Goal: Information Seeking & Learning: Learn about a topic

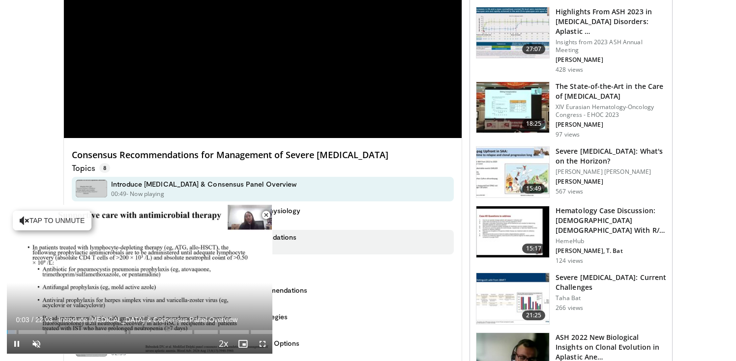
scroll to position [164, 0]
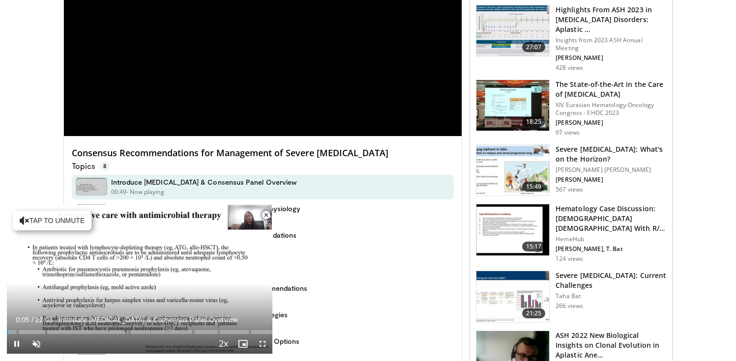
click at [265, 213] on span "Video Player" at bounding box center [266, 216] width 20 height 20
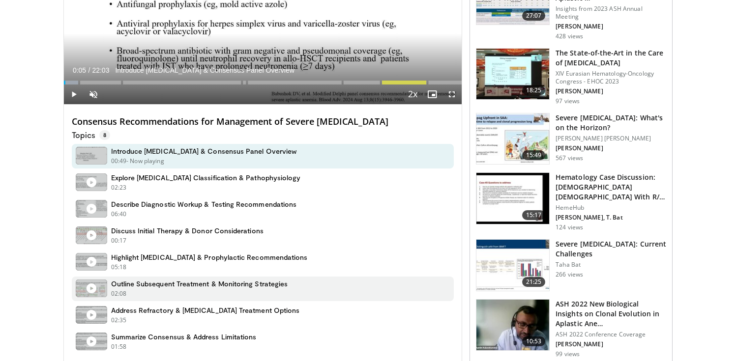
scroll to position [212, 0]
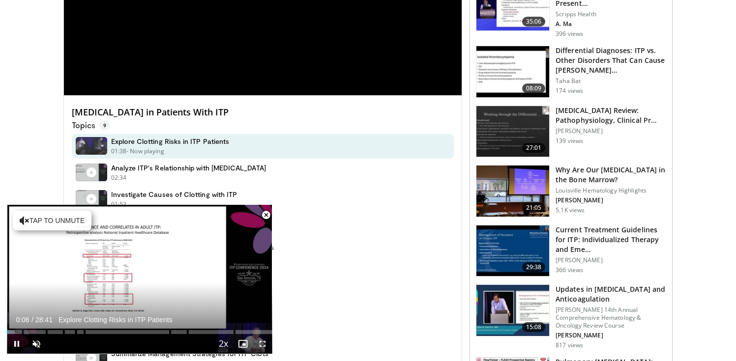
scroll to position [196, 0]
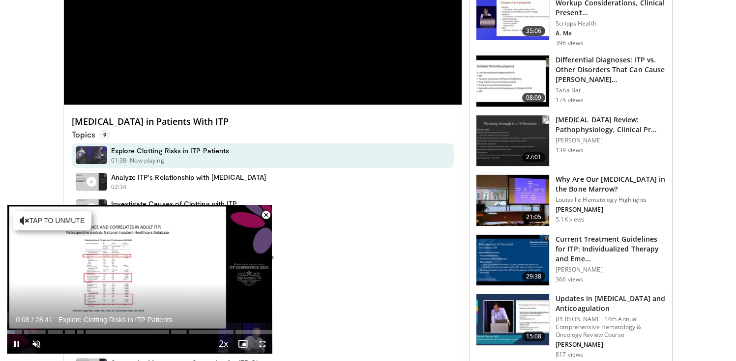
click at [265, 216] on span "Video Player" at bounding box center [266, 216] width 20 height 20
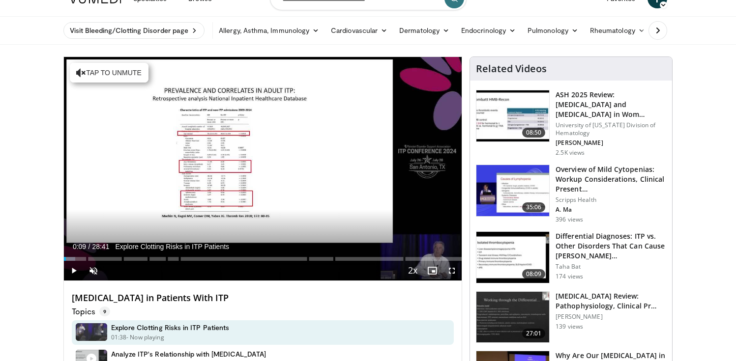
scroll to position [20, 0]
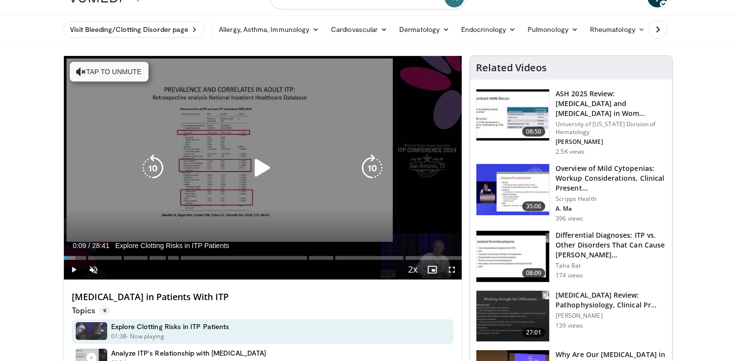
click at [375, 167] on icon "Video Player" at bounding box center [372, 168] width 28 height 28
click at [375, 168] on icon "Video Player" at bounding box center [372, 168] width 28 height 28
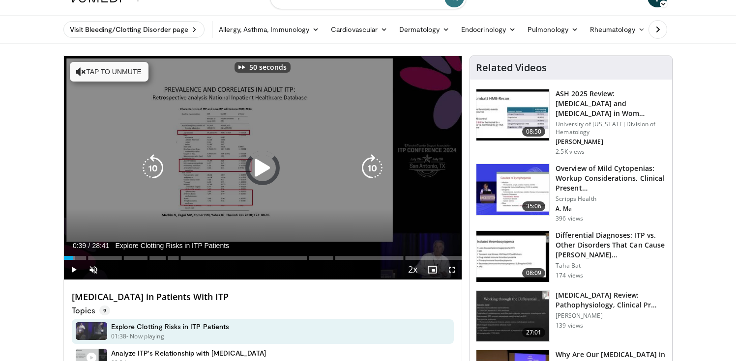
click at [375, 168] on icon "Video Player" at bounding box center [372, 168] width 28 height 28
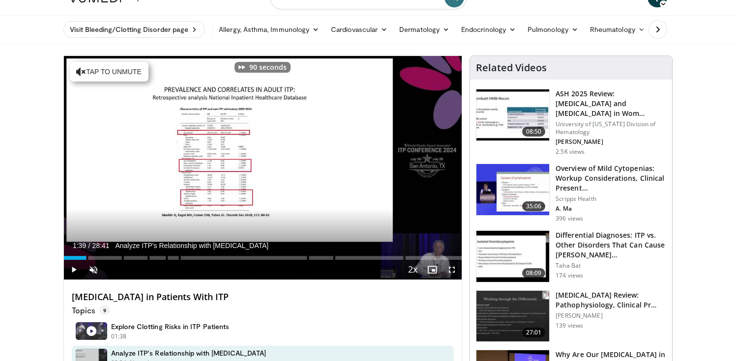
click at [191, 263] on div "Current Time 1:39 / Duration 28:41 Analyze ITP's Relationship with Thrombosis P…" at bounding box center [263, 270] width 398 height 20
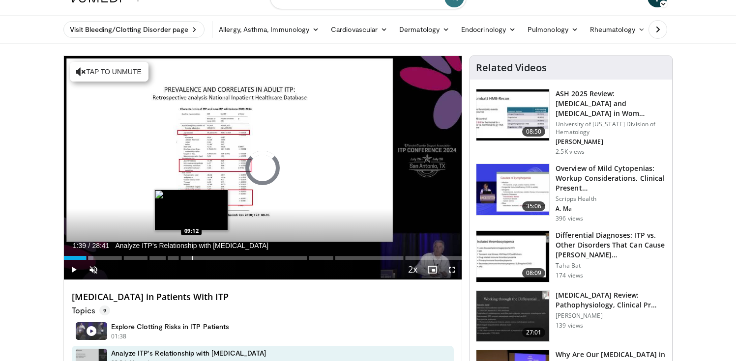
click at [192, 258] on div "Progress Bar" at bounding box center [192, 258] width 1 height 4
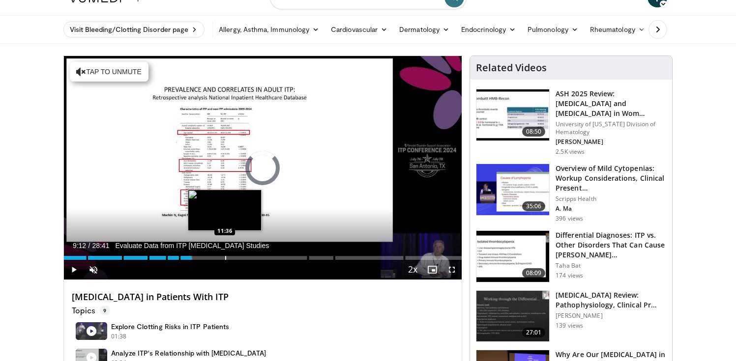
click at [225, 258] on div "Progress Bar" at bounding box center [225, 258] width 1 height 4
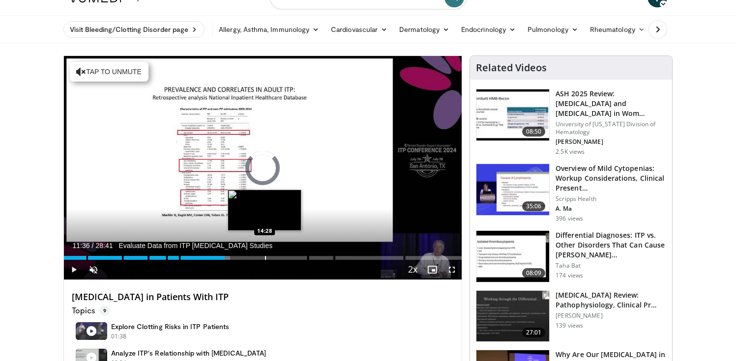
click at [265, 259] on div "Progress Bar" at bounding box center [265, 258] width 1 height 4
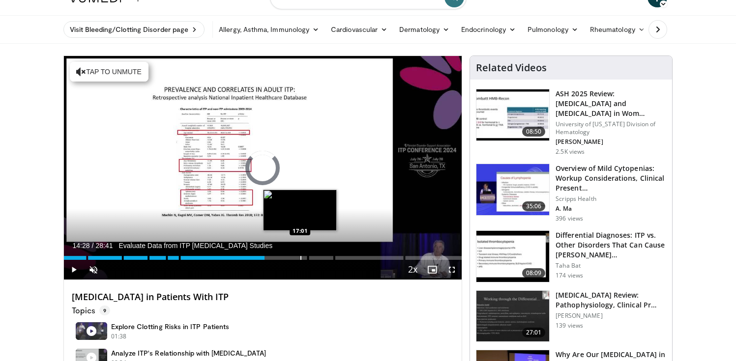
click at [300, 259] on div "Progress Bar" at bounding box center [300, 258] width 1 height 4
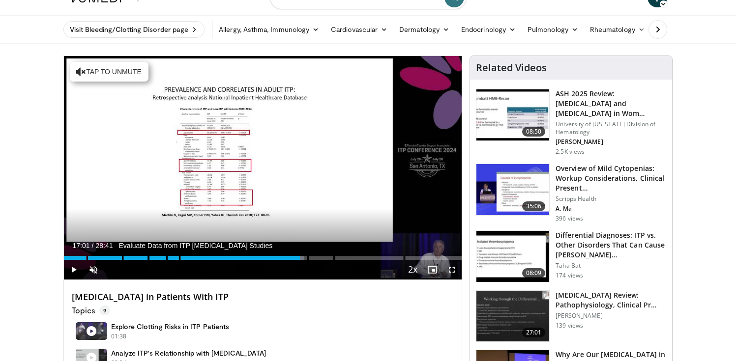
click at [330, 261] on div "Current Time 17:01 / Duration 28:41 Evaluate Data from ITP Thrombosis Studies P…" at bounding box center [263, 270] width 398 height 20
click at [331, 257] on div "Progress Bar" at bounding box center [331, 258] width 1 height 4
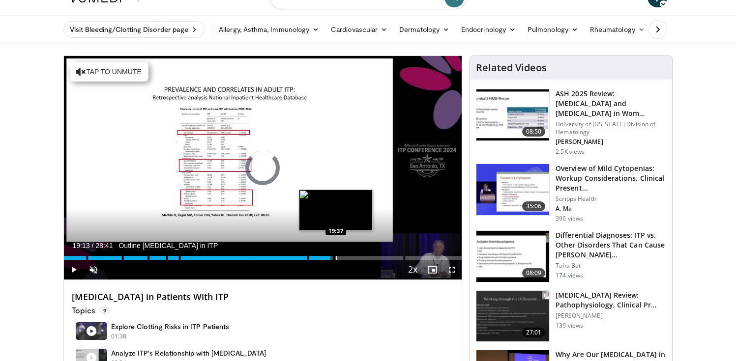
click at [337, 256] on div "Progress Bar" at bounding box center [336, 258] width 1 height 4
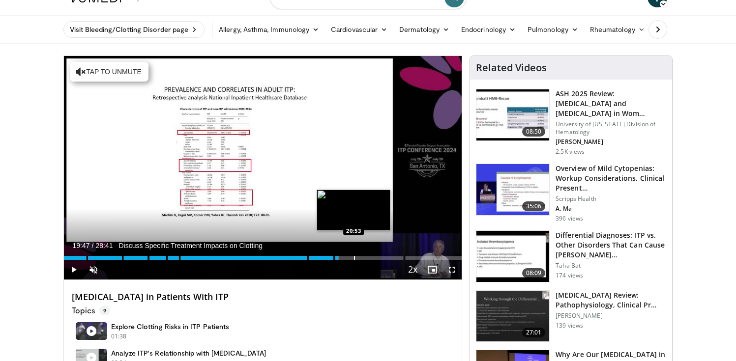
click at [354, 258] on div "Progress Bar" at bounding box center [354, 258] width 1 height 4
click at [362, 258] on div "Progress Bar" at bounding box center [361, 258] width 1 height 4
click at [381, 257] on div "Progress Bar" at bounding box center [380, 258] width 1 height 4
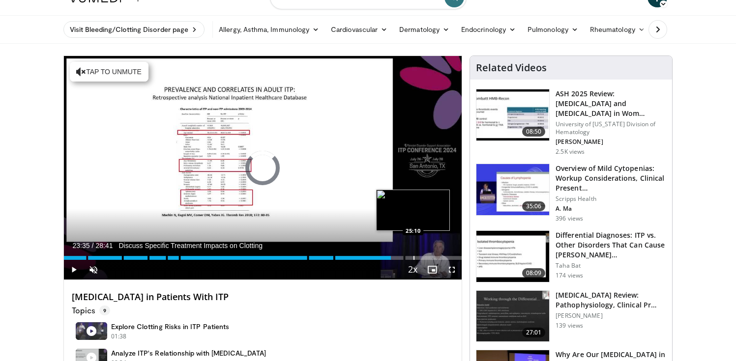
click at [413, 259] on div "Progress Bar" at bounding box center [413, 258] width 1 height 4
click at [424, 259] on div "Progress Bar" at bounding box center [424, 258] width 1 height 4
click at [434, 258] on div "Progress Bar" at bounding box center [433, 258] width 1 height 4
click at [442, 258] on div "Progress Bar" at bounding box center [442, 258] width 1 height 4
click at [455, 259] on div "Progress Bar" at bounding box center [455, 258] width 1 height 4
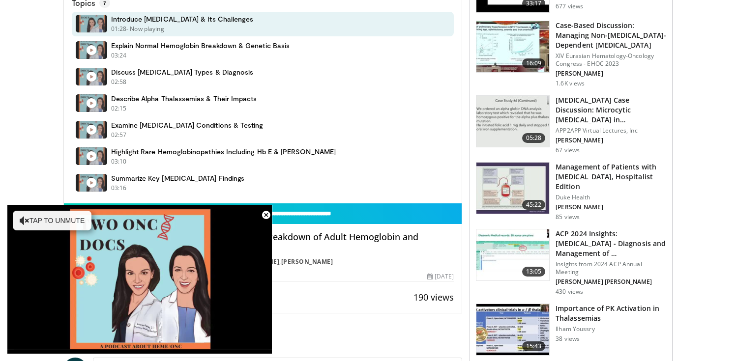
scroll to position [345, 0]
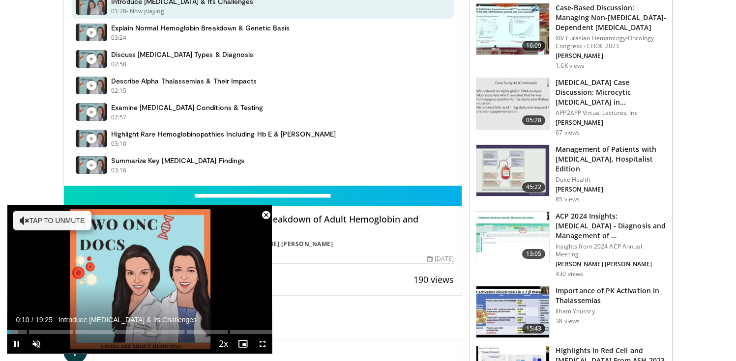
click at [264, 216] on span "Video Player" at bounding box center [266, 216] width 20 height 20
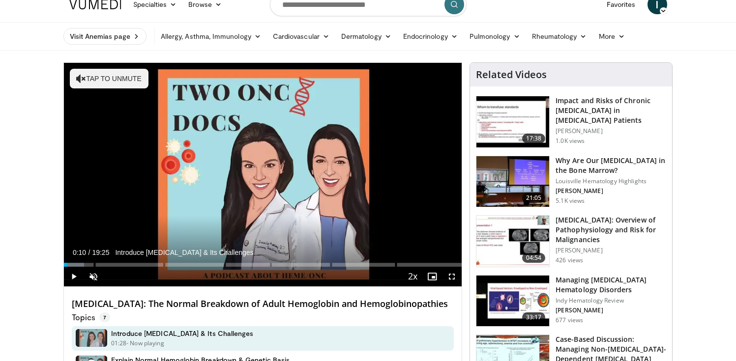
scroll to position [0, 0]
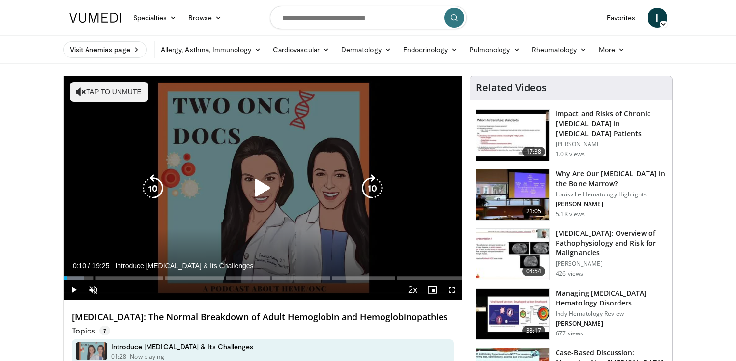
click at [264, 215] on div "10 seconds Tap to unmute" at bounding box center [263, 188] width 398 height 224
click at [264, 182] on icon "Video Player" at bounding box center [263, 189] width 28 height 28
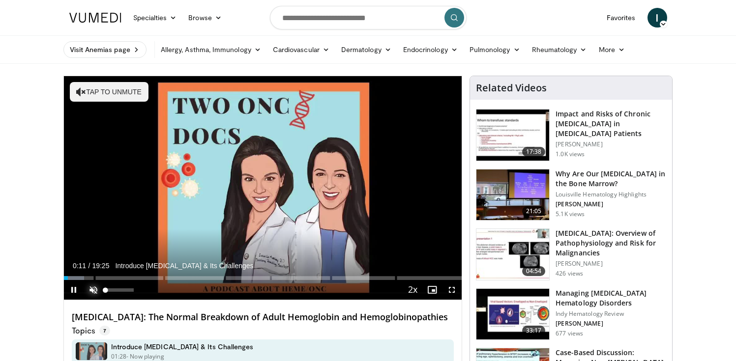
click at [97, 286] on span "Video Player" at bounding box center [94, 290] width 20 height 20
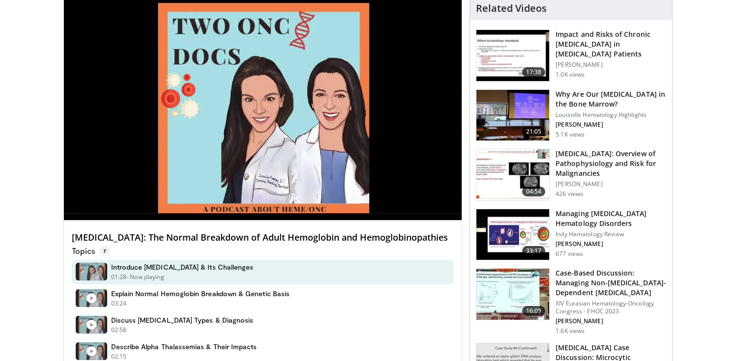
scroll to position [61, 0]
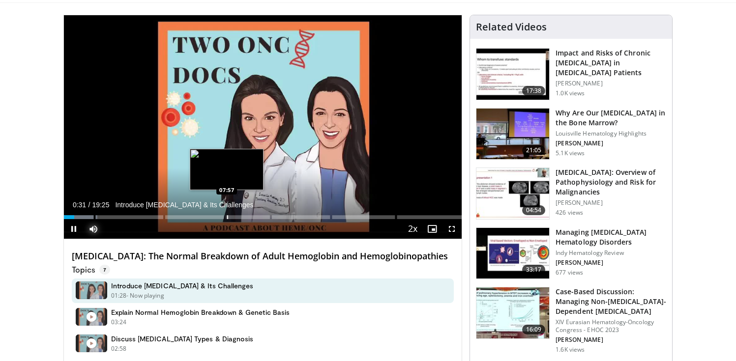
click at [227, 217] on div "Progress Bar" at bounding box center [227, 217] width 1 height 4
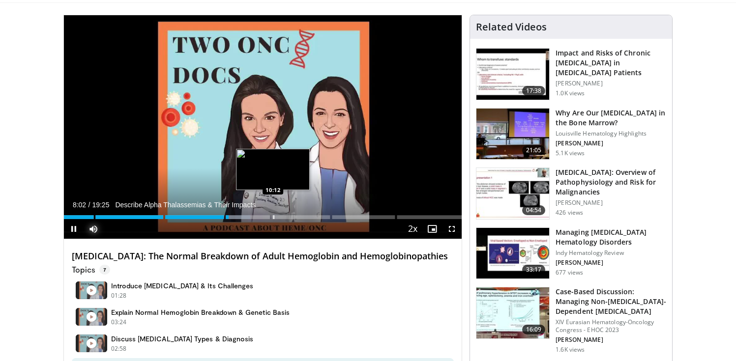
click at [274, 215] on div "Progress Bar" at bounding box center [273, 217] width 1 height 4
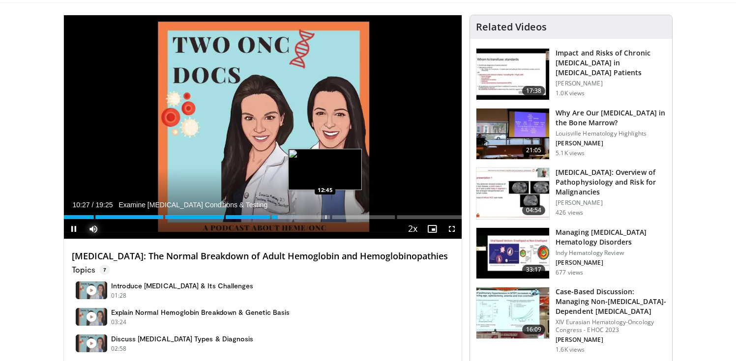
click at [325, 217] on div "Progress Bar" at bounding box center [325, 217] width 1 height 4
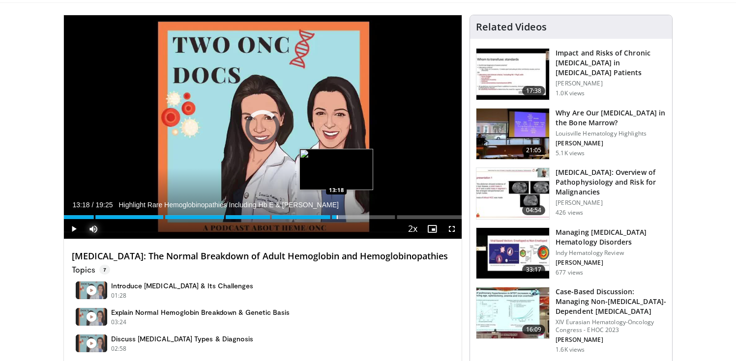
click at [337, 215] on div "Progress Bar" at bounding box center [337, 217] width 1 height 4
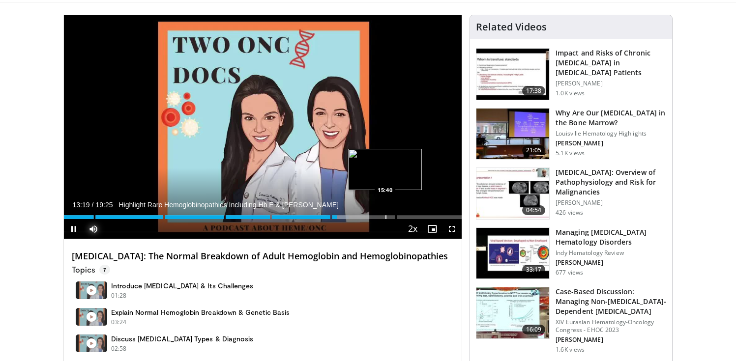
click at [388, 213] on div "Loaded : 71.52% 13:19 15:40" at bounding box center [263, 214] width 398 height 9
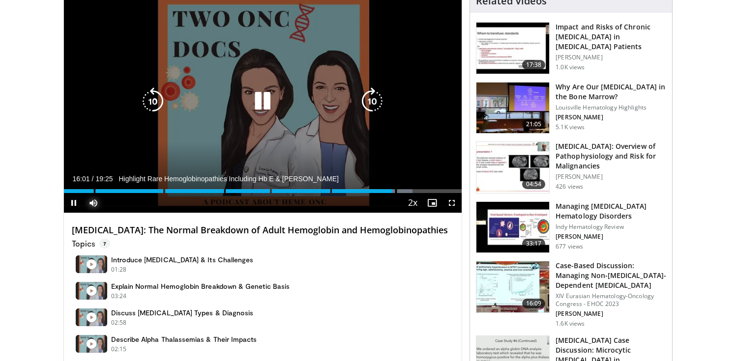
scroll to position [63, 0]
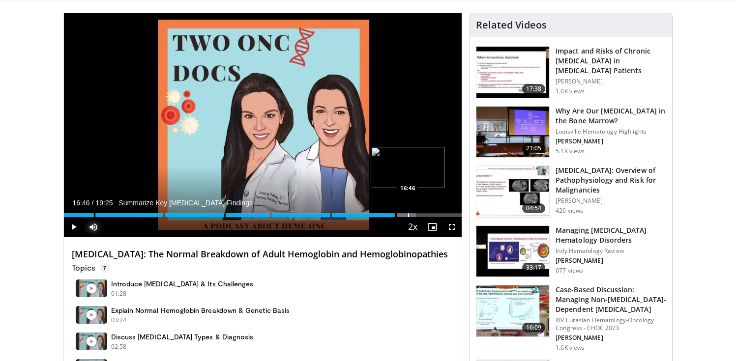
click at [408, 212] on div "Loaded : 88.49% 16:03 16:46" at bounding box center [263, 212] width 398 height 9
click at [441, 216] on div "Progress Bar" at bounding box center [441, 215] width 1 height 4
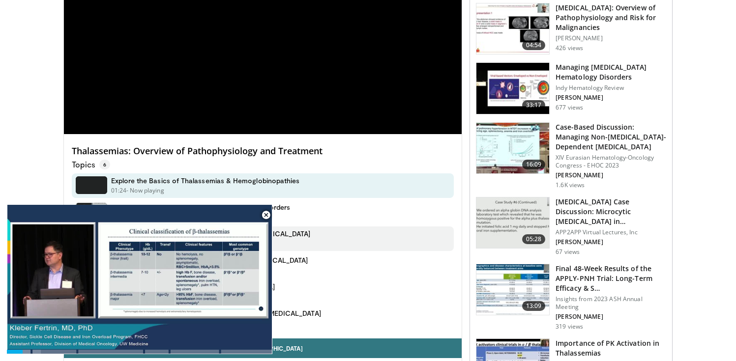
scroll to position [168, 0]
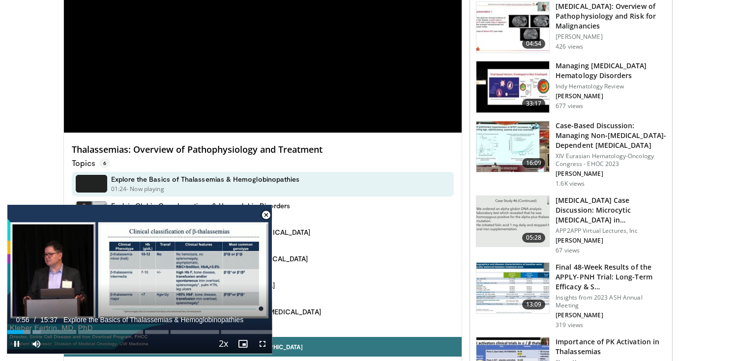
click at [266, 212] on span "Video Player" at bounding box center [266, 216] width 20 height 20
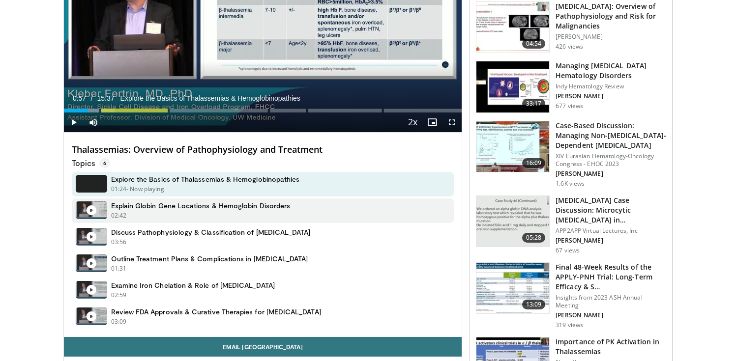
scroll to position [151, 0]
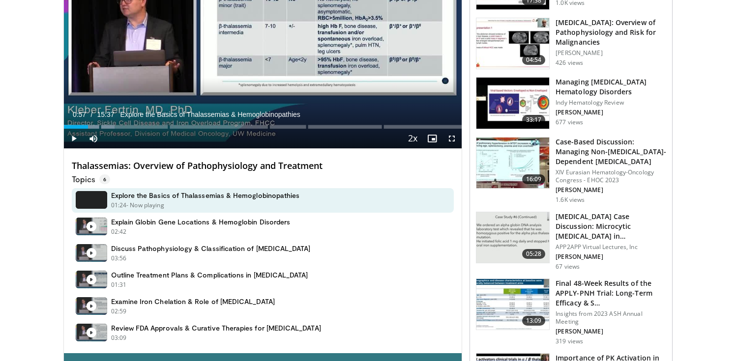
click at [315, 129] on div "Video Player" at bounding box center [253, 139] width 300 height 20
click at [314, 129] on div "Video Player" at bounding box center [253, 139] width 300 height 20
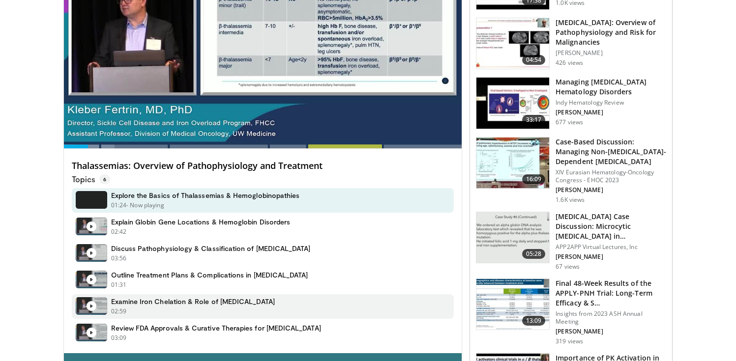
click at [190, 297] on h4 "Examine Iron Chelation & Role of Splenectomy" at bounding box center [193, 301] width 164 height 9
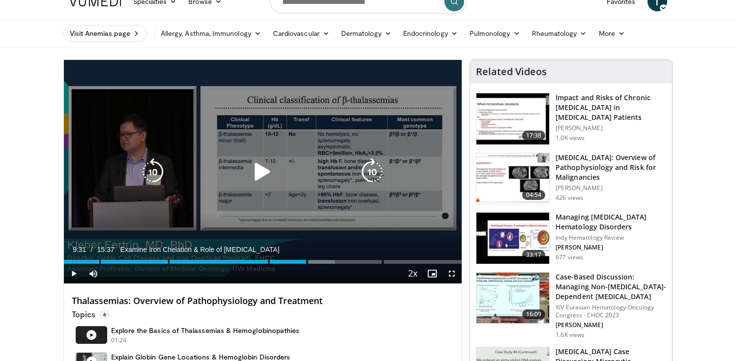
scroll to position [15, 0]
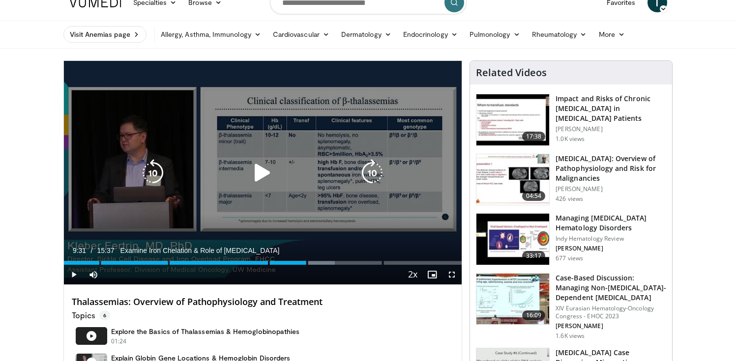
click at [250, 166] on icon "Video Player" at bounding box center [263, 173] width 28 height 28
click at [151, 176] on icon "Video Player" at bounding box center [153, 173] width 28 height 28
click at [155, 166] on icon "Video Player" at bounding box center [153, 173] width 28 height 28
click at [373, 169] on icon "Video Player" at bounding box center [372, 173] width 28 height 28
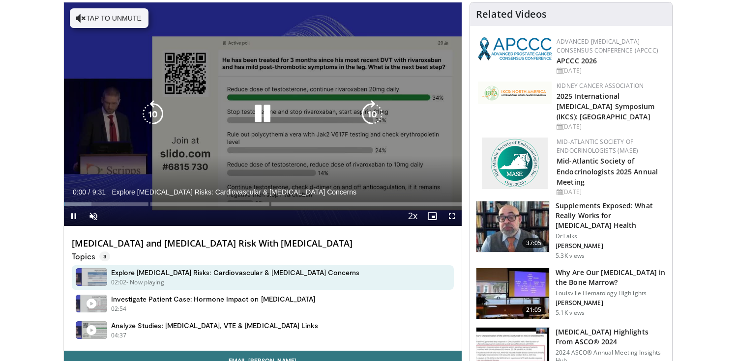
scroll to position [78, 0]
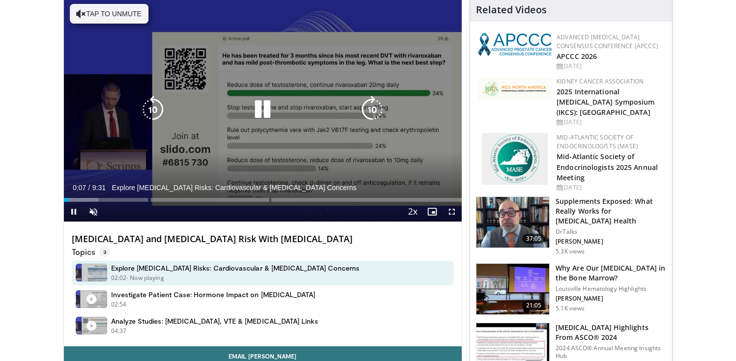
click at [376, 109] on icon "Video Player" at bounding box center [372, 110] width 28 height 28
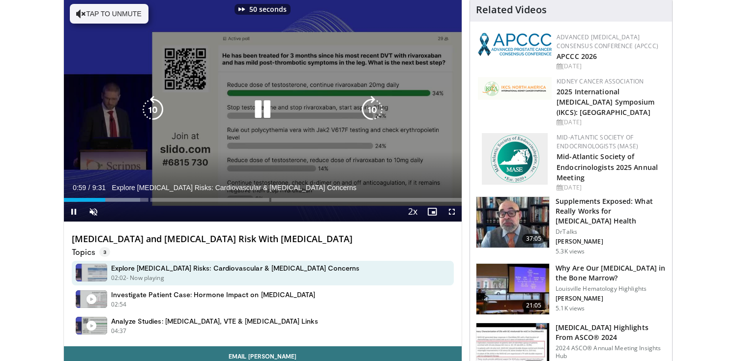
click at [376, 109] on icon "Video Player" at bounding box center [372, 110] width 28 height 28
click at [376, 110] on icon "Video Player" at bounding box center [372, 110] width 28 height 28
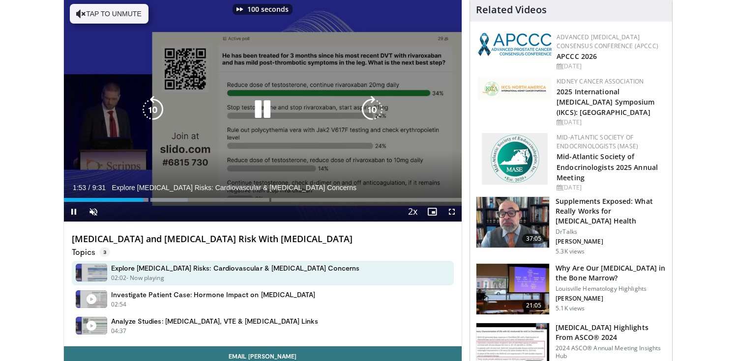
click at [376, 111] on icon "Video Player" at bounding box center [372, 110] width 28 height 28
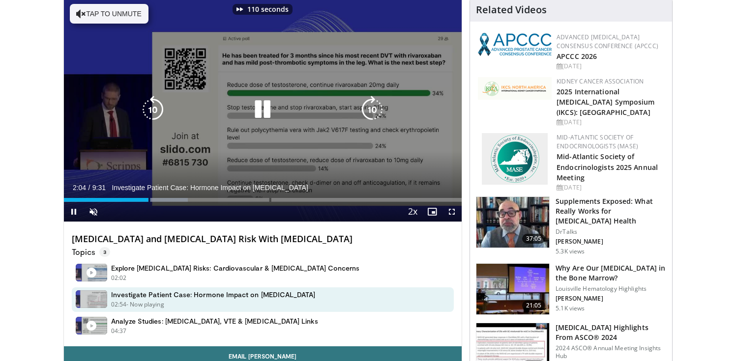
click at [376, 111] on icon "Video Player" at bounding box center [372, 110] width 28 height 28
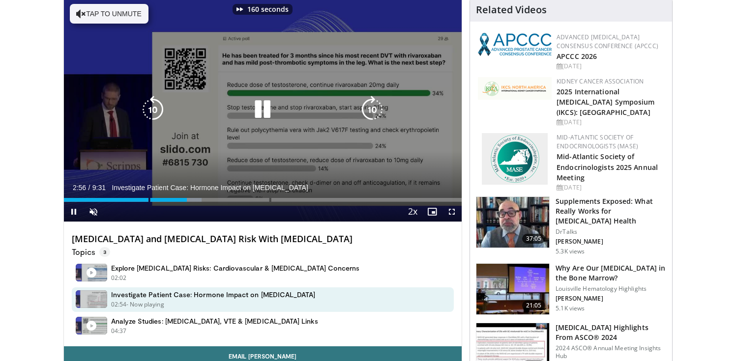
click at [376, 111] on icon "Video Player" at bounding box center [372, 110] width 28 height 28
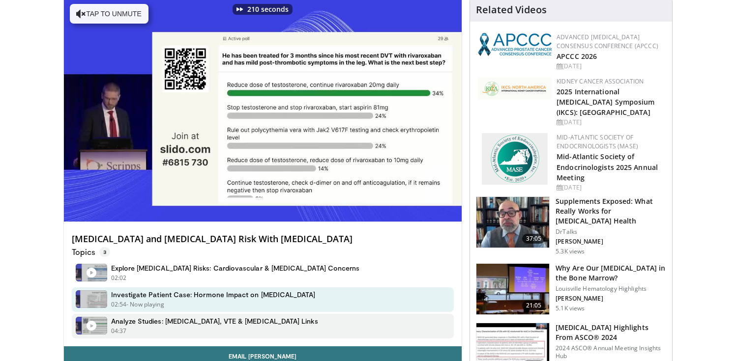
click at [256, 324] on h4 "Analyze Studies: Testosterone, VTE & Erythrocytosis Links" at bounding box center [214, 321] width 207 height 9
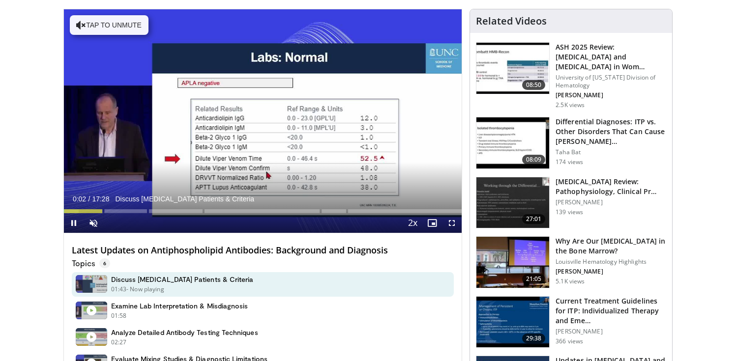
scroll to position [68, 0]
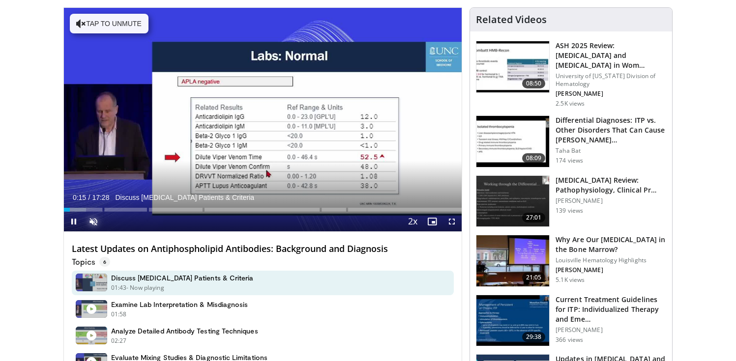
click at [89, 215] on span "Video Player" at bounding box center [94, 222] width 20 height 20
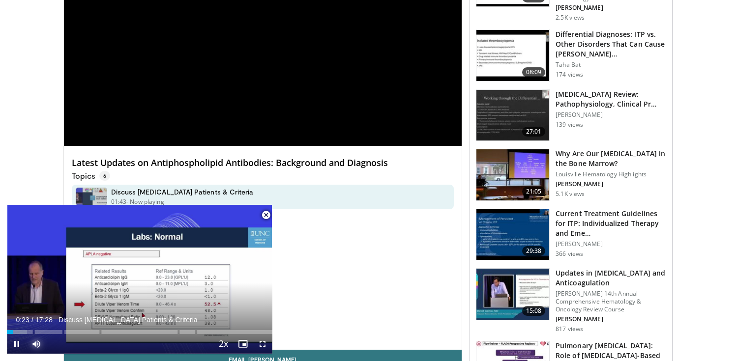
scroll to position [155, 0]
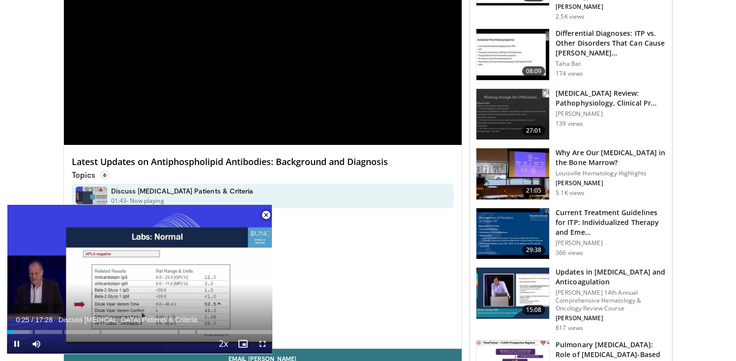
click at [264, 215] on span "Video Player" at bounding box center [266, 216] width 20 height 20
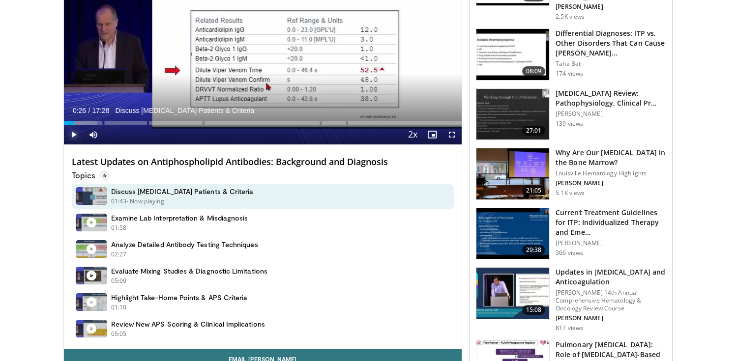
click at [69, 131] on span "Video Player" at bounding box center [74, 135] width 20 height 20
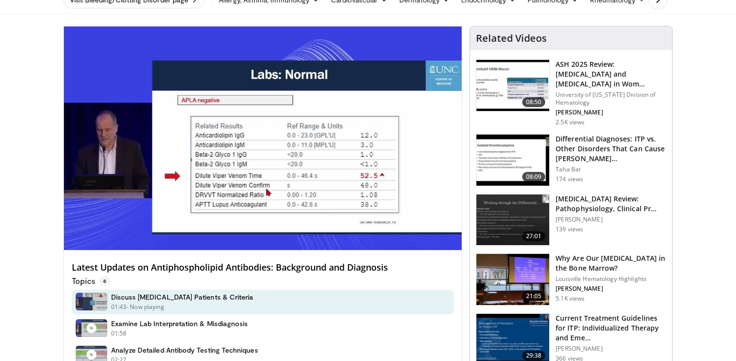
scroll to position [37, 0]
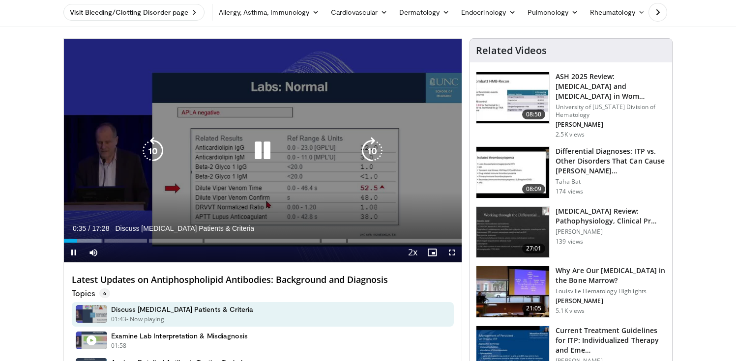
click at [365, 153] on icon "Video Player" at bounding box center [372, 151] width 28 height 28
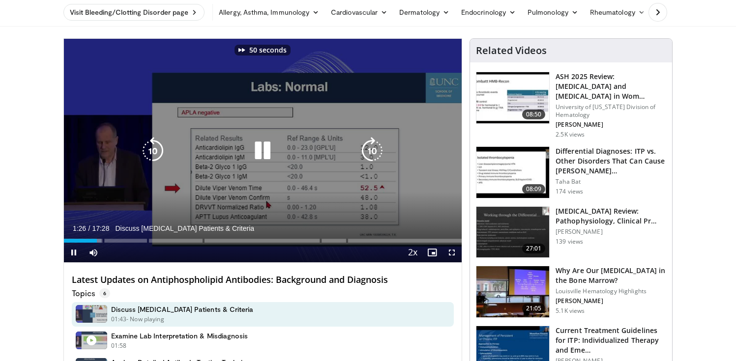
click at [365, 153] on icon "Video Player" at bounding box center [372, 151] width 28 height 28
click at [379, 149] on icon "Video Player" at bounding box center [372, 151] width 28 height 28
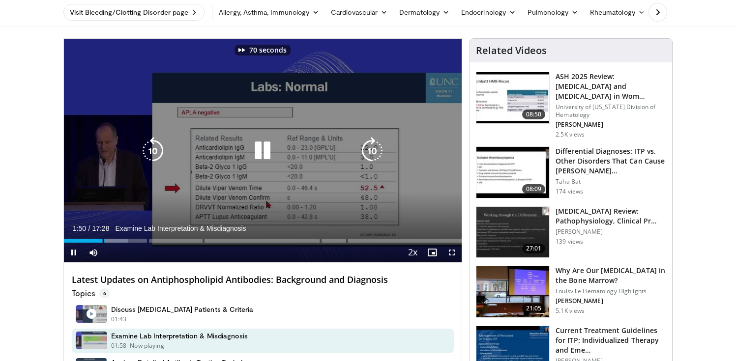
click at [379, 149] on icon "Video Player" at bounding box center [372, 151] width 28 height 28
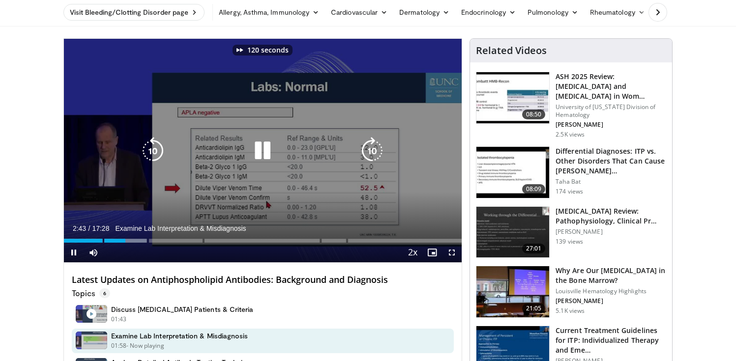
click at [379, 149] on icon "Video Player" at bounding box center [372, 151] width 28 height 28
click at [371, 147] on icon "Video Player" at bounding box center [372, 151] width 28 height 28
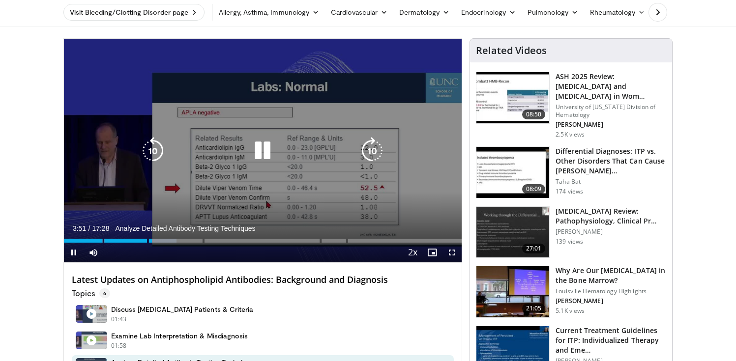
click at [368, 148] on icon "Video Player" at bounding box center [372, 151] width 28 height 28
click at [375, 141] on icon "Video Player" at bounding box center [372, 151] width 28 height 28
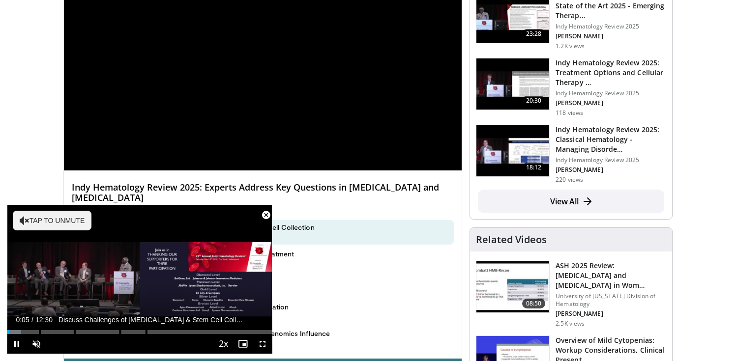
scroll to position [137, 0]
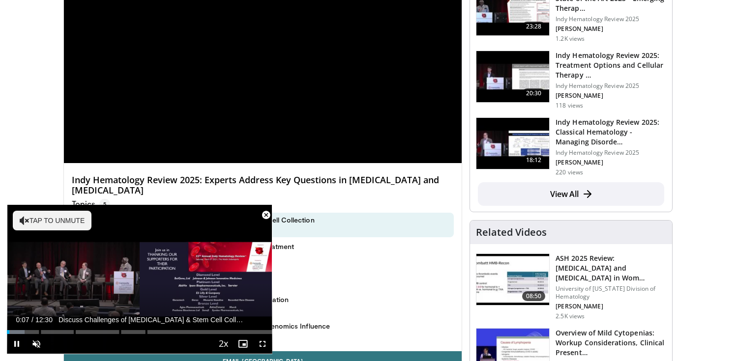
click at [265, 214] on span "Video Player" at bounding box center [266, 216] width 20 height 20
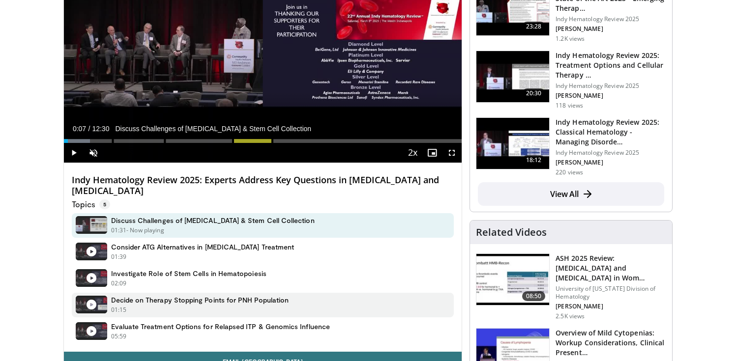
scroll to position [149, 0]
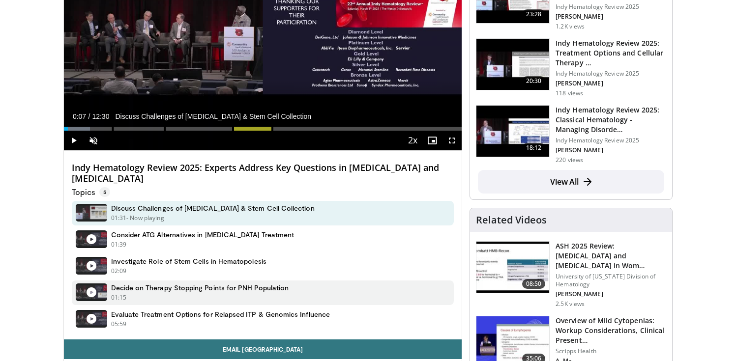
click at [211, 295] on div "01:15 - Now playing" at bounding box center [200, 298] width 178 height 9
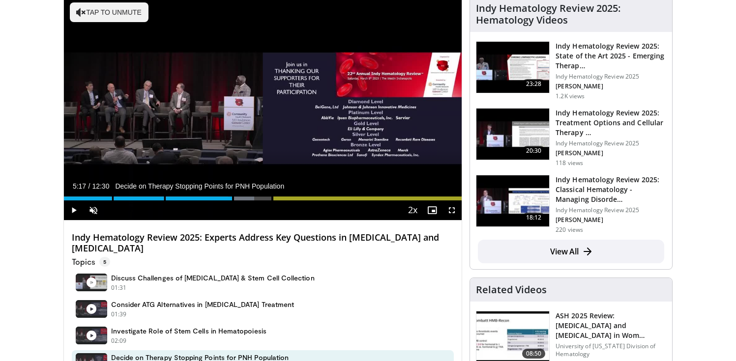
scroll to position [76, 0]
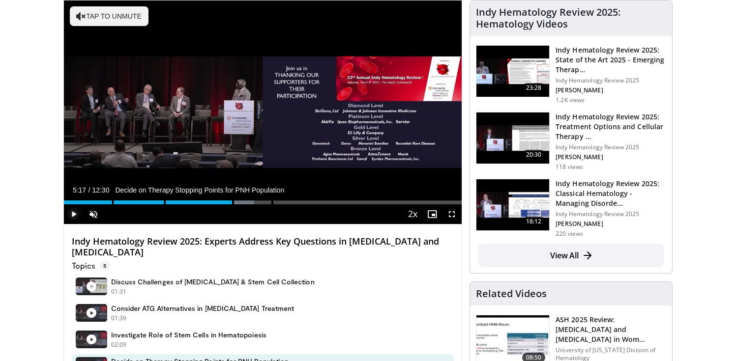
click at [73, 214] on span "Video Player" at bounding box center [74, 215] width 20 height 20
click at [97, 214] on span "Video Player" at bounding box center [94, 215] width 20 height 20
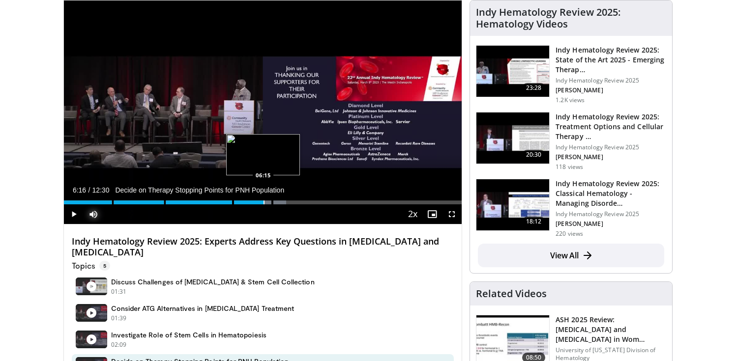
click at [264, 203] on div "Progress Bar" at bounding box center [264, 203] width 1 height 4
click at [267, 203] on div "Progress Bar" at bounding box center [266, 203] width 1 height 4
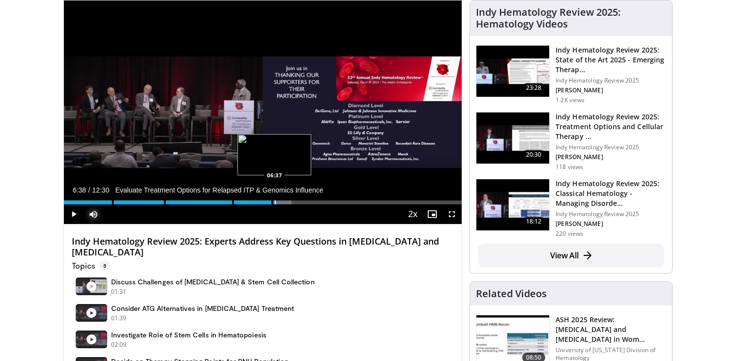
click at [275, 203] on div "Progress Bar" at bounding box center [275, 203] width 1 height 4
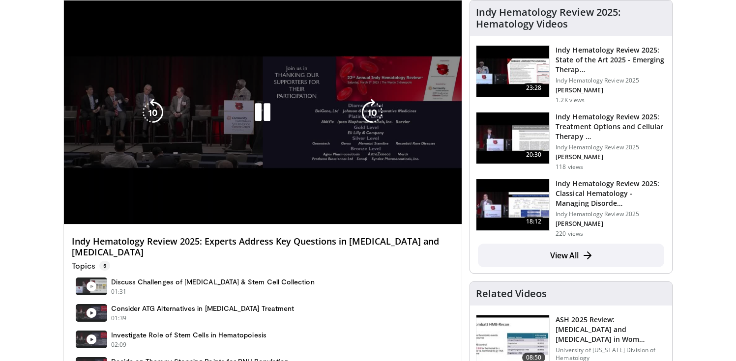
click at [315, 199] on div "10 seconds Tap to unmute" at bounding box center [263, 112] width 398 height 224
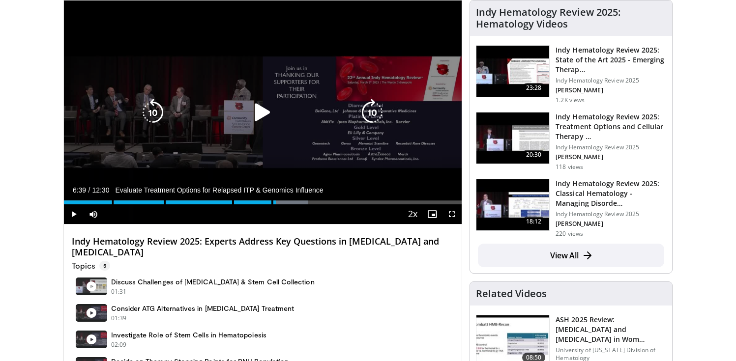
click at [310, 142] on div "10 seconds Tap to unmute" at bounding box center [263, 112] width 398 height 224
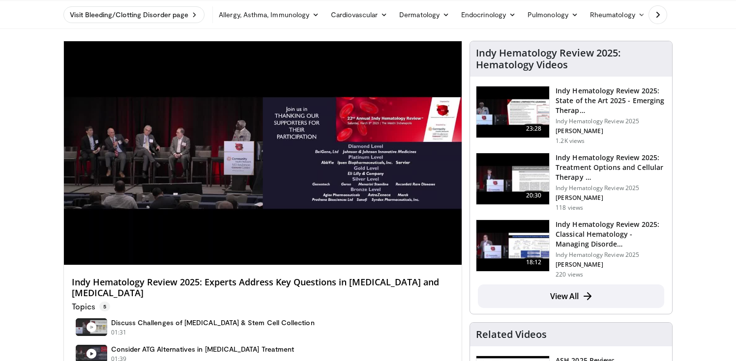
scroll to position [0, 0]
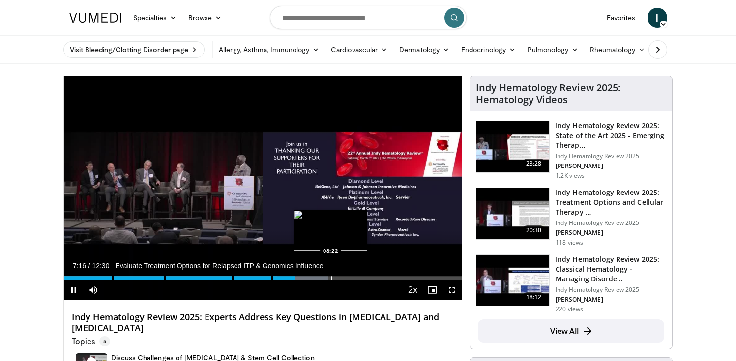
click at [331, 277] on div "Progress Bar" at bounding box center [331, 278] width 1 height 4
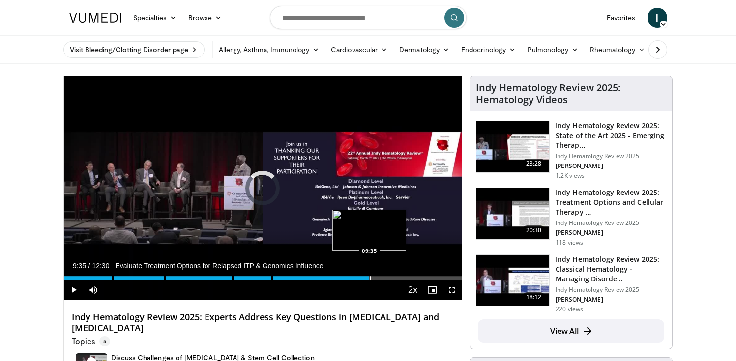
click at [369, 275] on div "Loaded : 0.00% 09:35 09:35" at bounding box center [263, 275] width 398 height 9
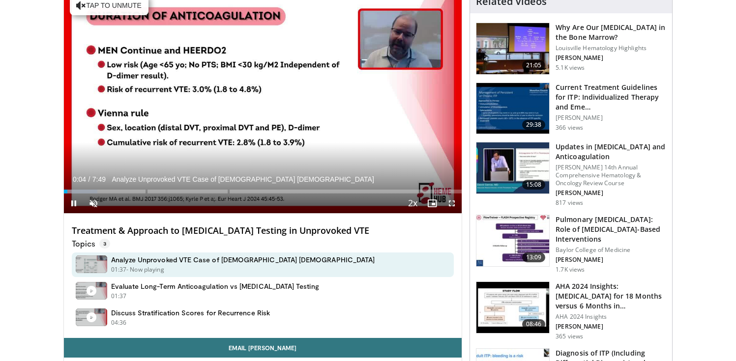
scroll to position [88, 0]
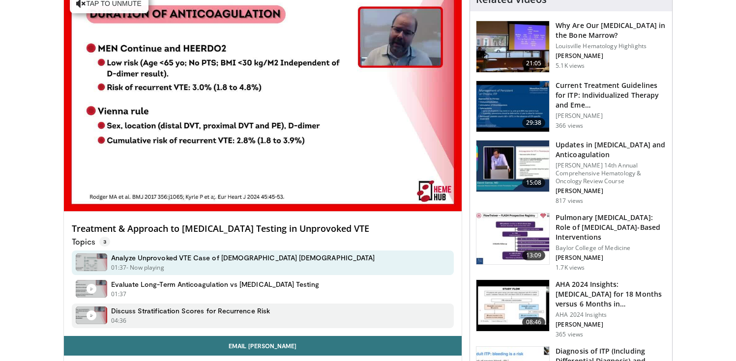
click at [260, 309] on h4 "Discuss Stratification Scores for Recurrence Risk" at bounding box center [190, 311] width 159 height 9
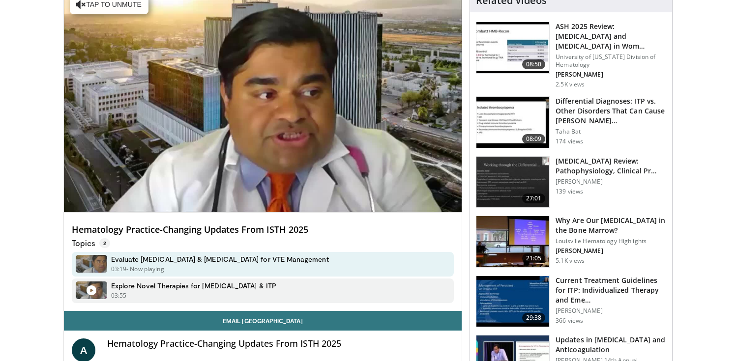
scroll to position [86, 0]
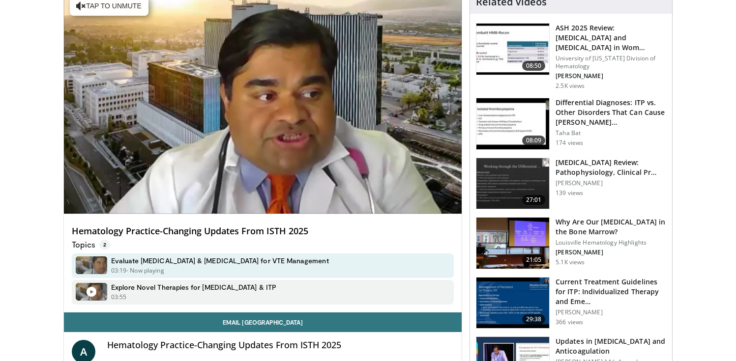
click at [221, 288] on h4 "Explore Novel Therapies for Von Willebrand Disease & ITP" at bounding box center [193, 287] width 165 height 9
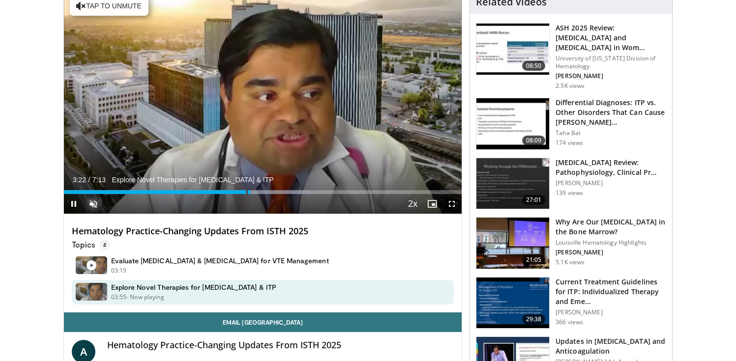
click at [101, 198] on span "Video Player" at bounding box center [94, 204] width 20 height 20
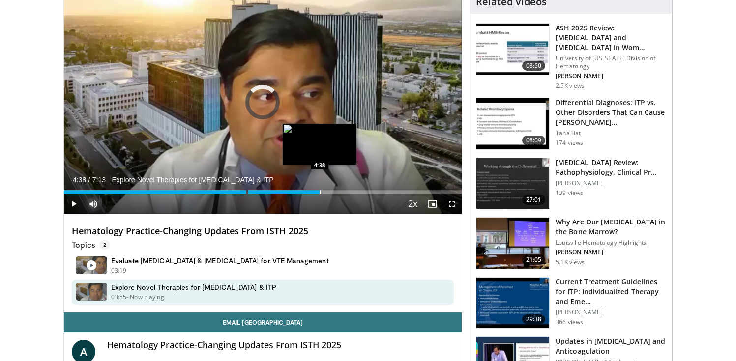
click at [320, 191] on div "Progress Bar" at bounding box center [320, 192] width 1 height 4
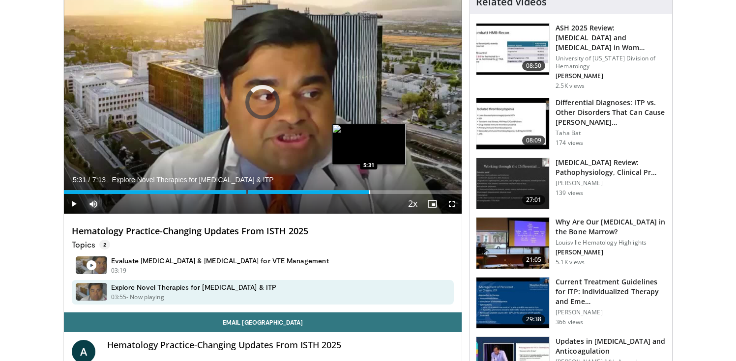
click at [369, 190] on div "Progress Bar" at bounding box center [369, 192] width 1 height 4
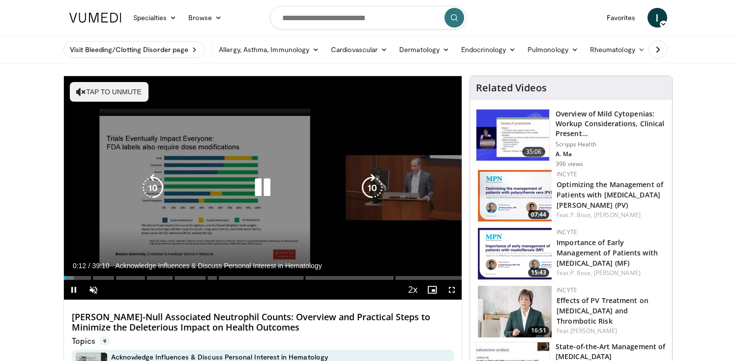
click at [381, 186] on icon "Video Player" at bounding box center [372, 188] width 28 height 28
click at [381, 184] on icon "Video Player" at bounding box center [372, 188] width 28 height 28
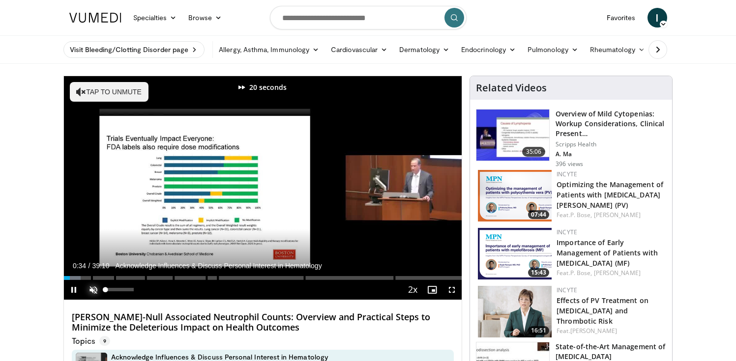
click at [94, 291] on span "Video Player" at bounding box center [94, 290] width 20 height 20
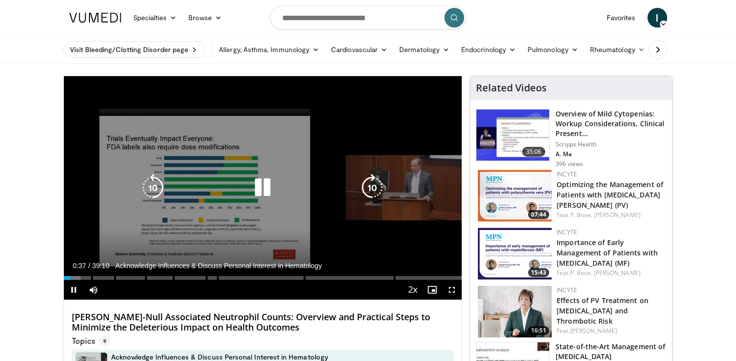
click at [381, 188] on icon "Video Player" at bounding box center [372, 188] width 28 height 28
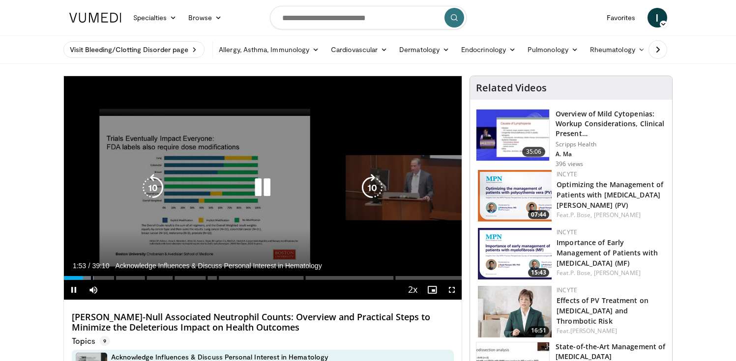
click at [144, 178] on icon "Video Player" at bounding box center [153, 188] width 28 height 28
click at [271, 187] on icon "Video Player" at bounding box center [263, 188] width 28 height 28
click at [261, 187] on icon "Video Player" at bounding box center [263, 188] width 28 height 28
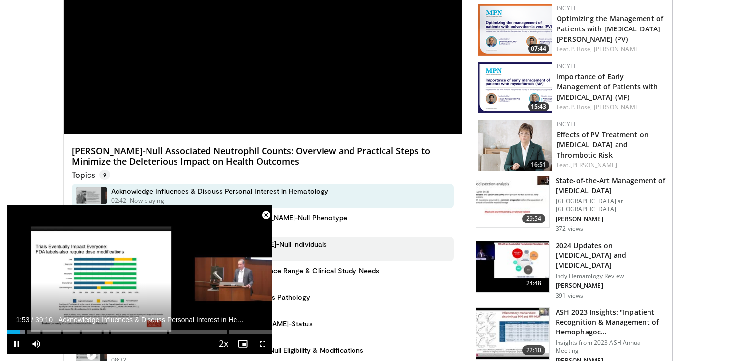
scroll to position [170, 0]
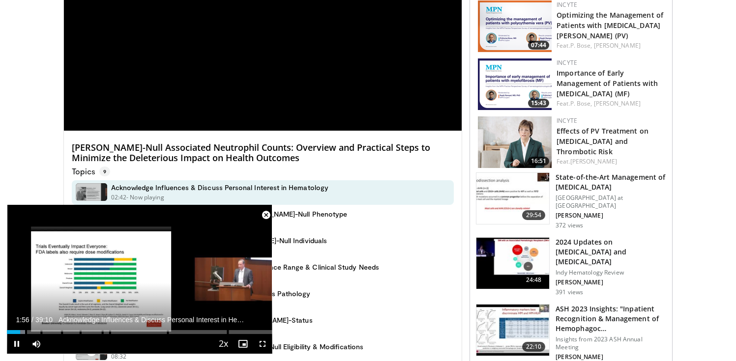
click at [265, 216] on span "Video Player" at bounding box center [266, 216] width 20 height 20
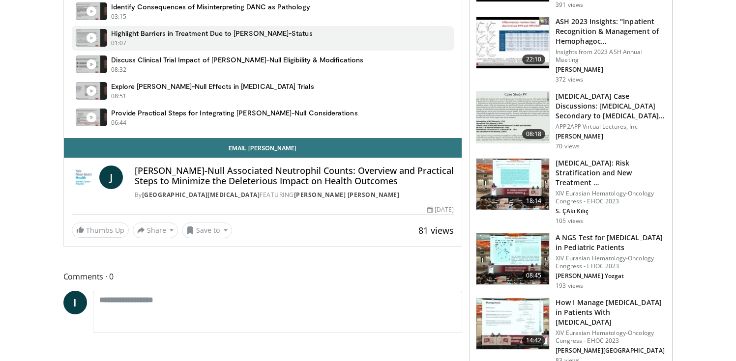
scroll to position [0, 0]
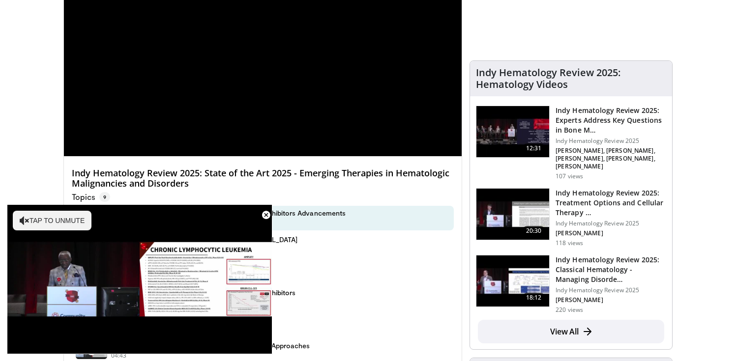
scroll to position [148, 0]
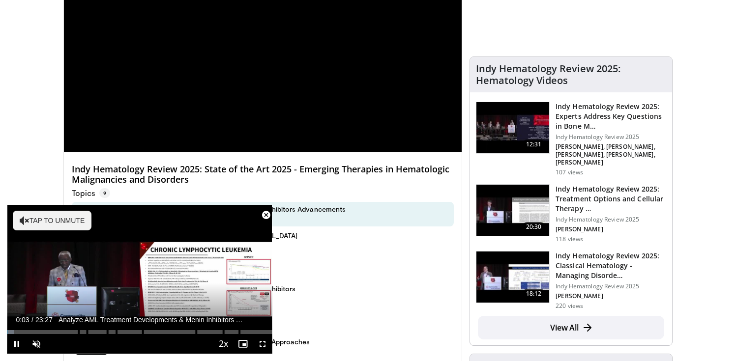
click at [264, 214] on span "Video Player" at bounding box center [266, 216] width 20 height 20
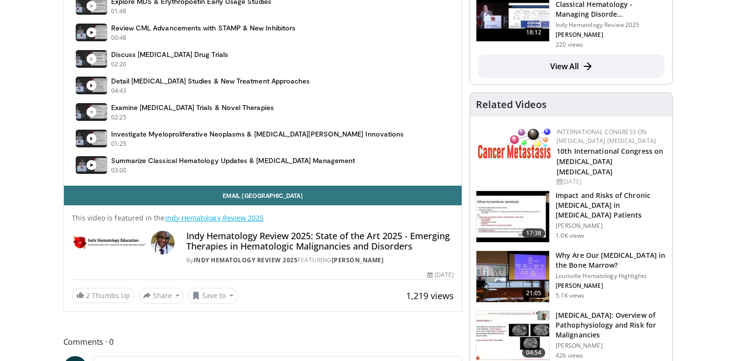
scroll to position [410, 0]
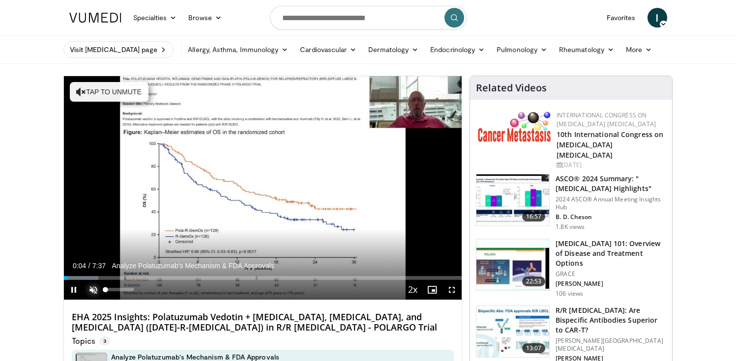
click at [97, 295] on span "Video Player" at bounding box center [94, 290] width 20 height 20
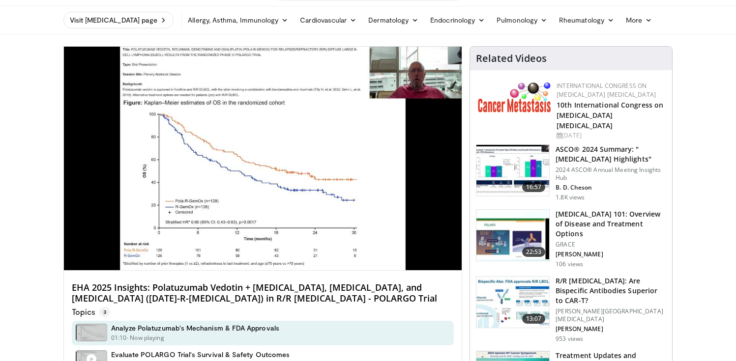
scroll to position [28, 0]
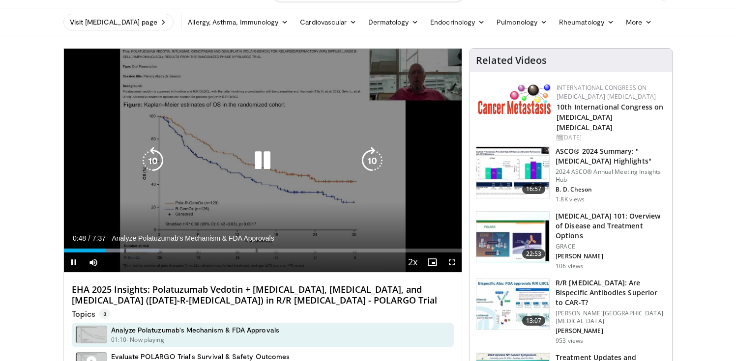
click at [264, 148] on icon "Video Player" at bounding box center [263, 161] width 28 height 28
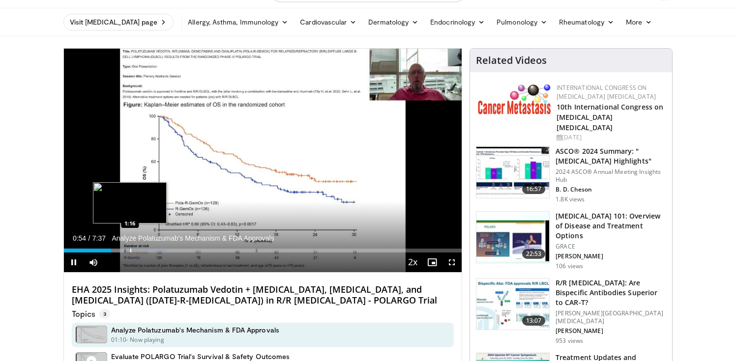
click at [130, 250] on div "Progress Bar" at bounding box center [130, 251] width 1 height 4
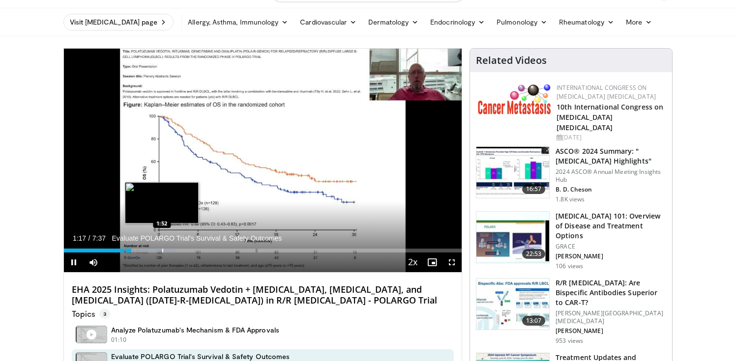
click at [162, 249] on div "Loaded : 28.21% 1:17 1:52" at bounding box center [263, 247] width 398 height 9
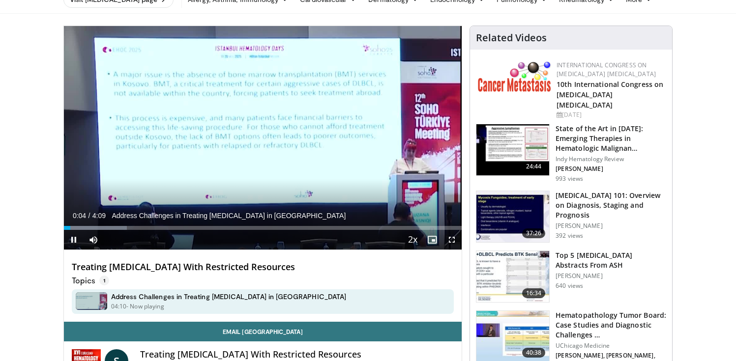
scroll to position [51, 0]
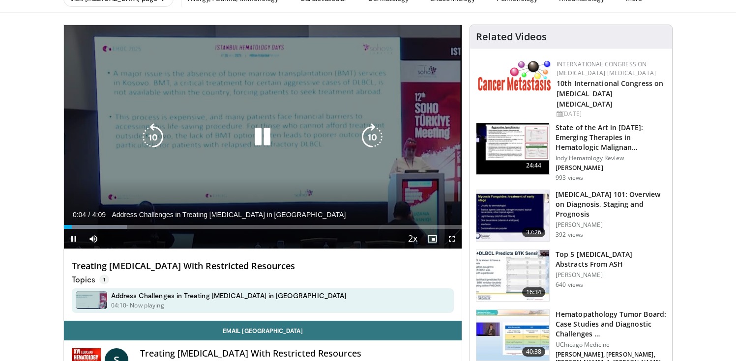
click at [262, 140] on icon "Video Player" at bounding box center [263, 137] width 28 height 28
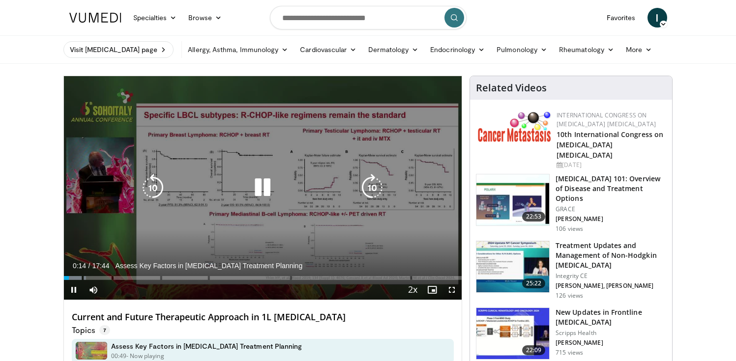
click at [267, 186] on icon "Video Player" at bounding box center [263, 188] width 28 height 28
